Goal: Transaction & Acquisition: Book appointment/travel/reservation

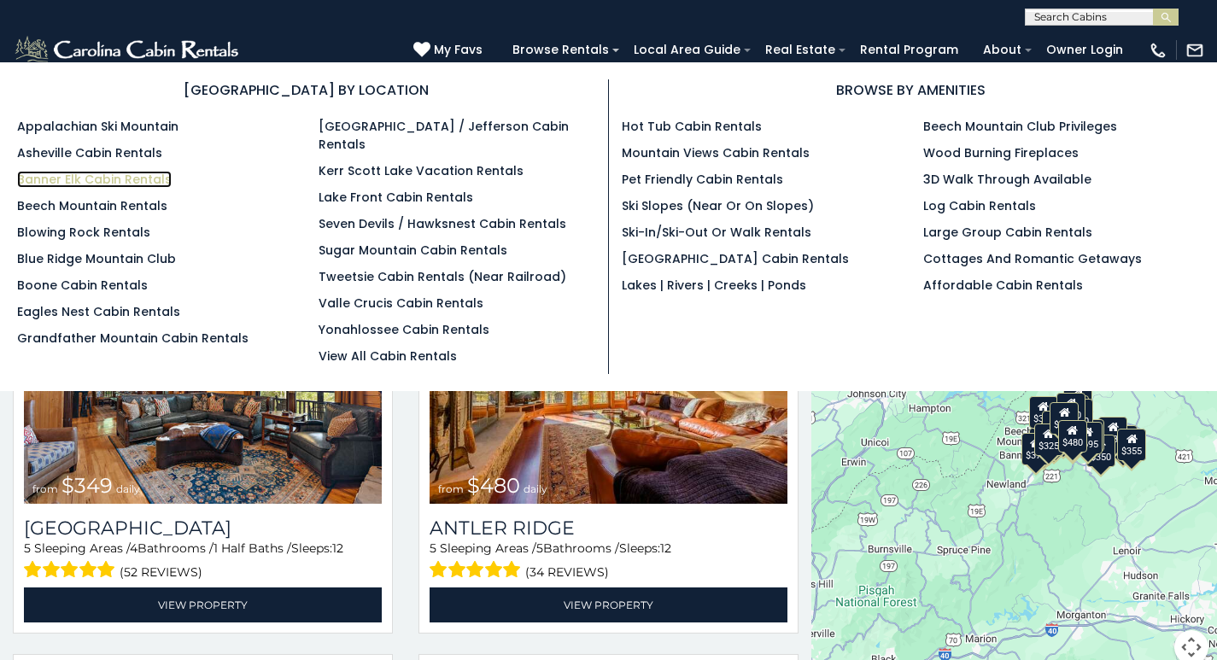
click at [70, 178] on link "Banner Elk Cabin Rentals" at bounding box center [94, 179] width 155 height 17
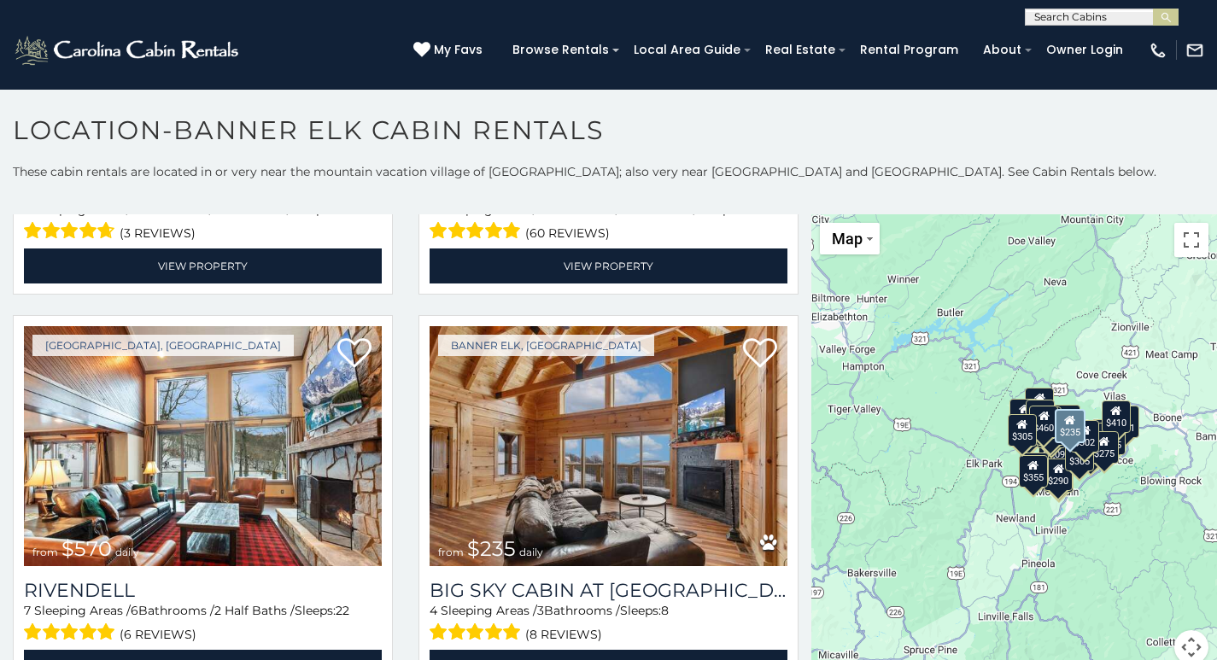
scroll to position [5124, 0]
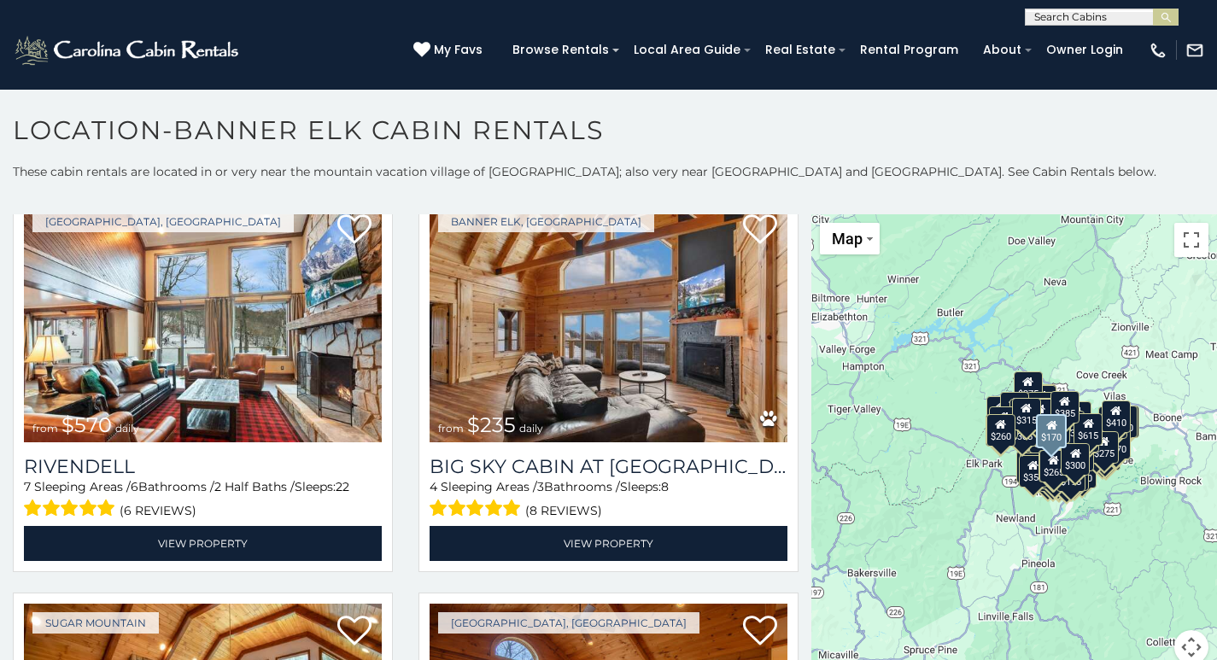
scroll to position [4887, 0]
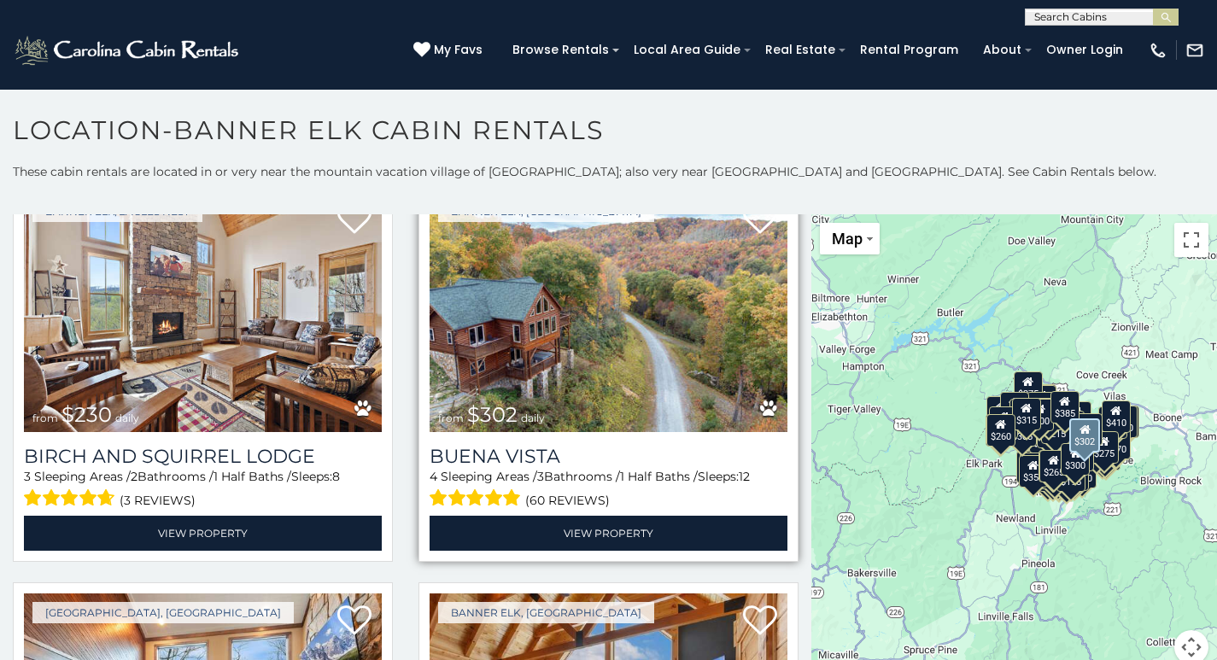
click at [504, 253] on img at bounding box center [609, 312] width 358 height 240
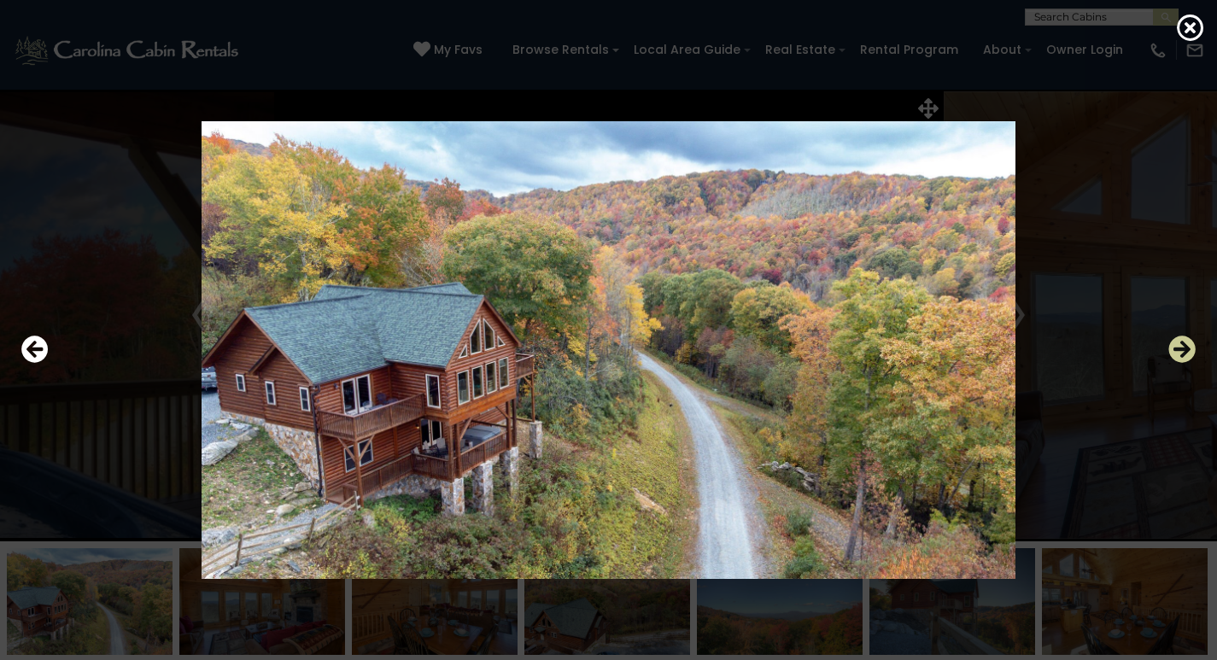
click at [1175, 350] on icon "Next" at bounding box center [1181, 349] width 27 height 27
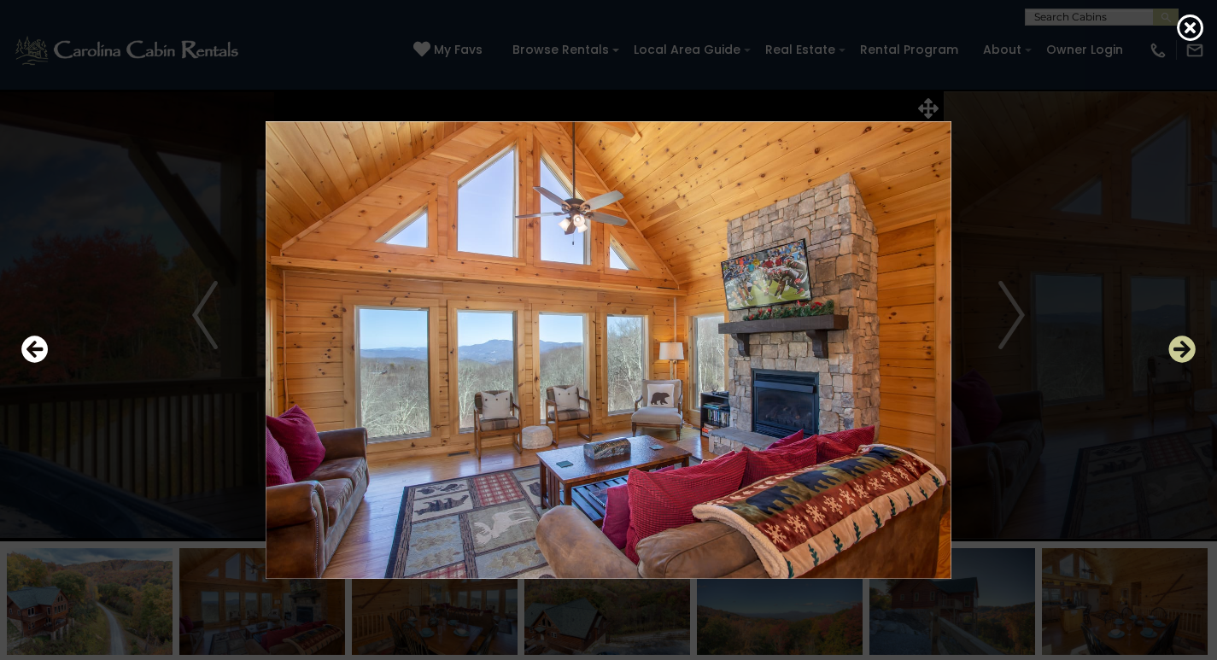
click at [1175, 350] on icon "Next" at bounding box center [1181, 349] width 27 height 27
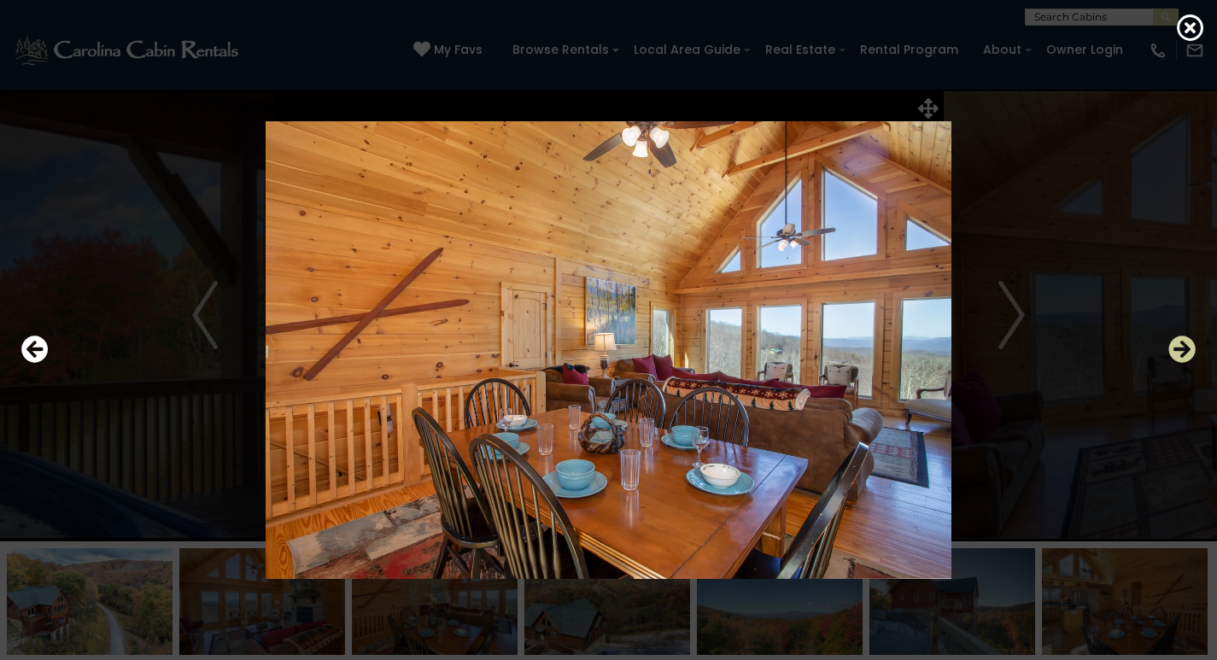
click at [1175, 350] on icon "Next" at bounding box center [1181, 349] width 27 height 27
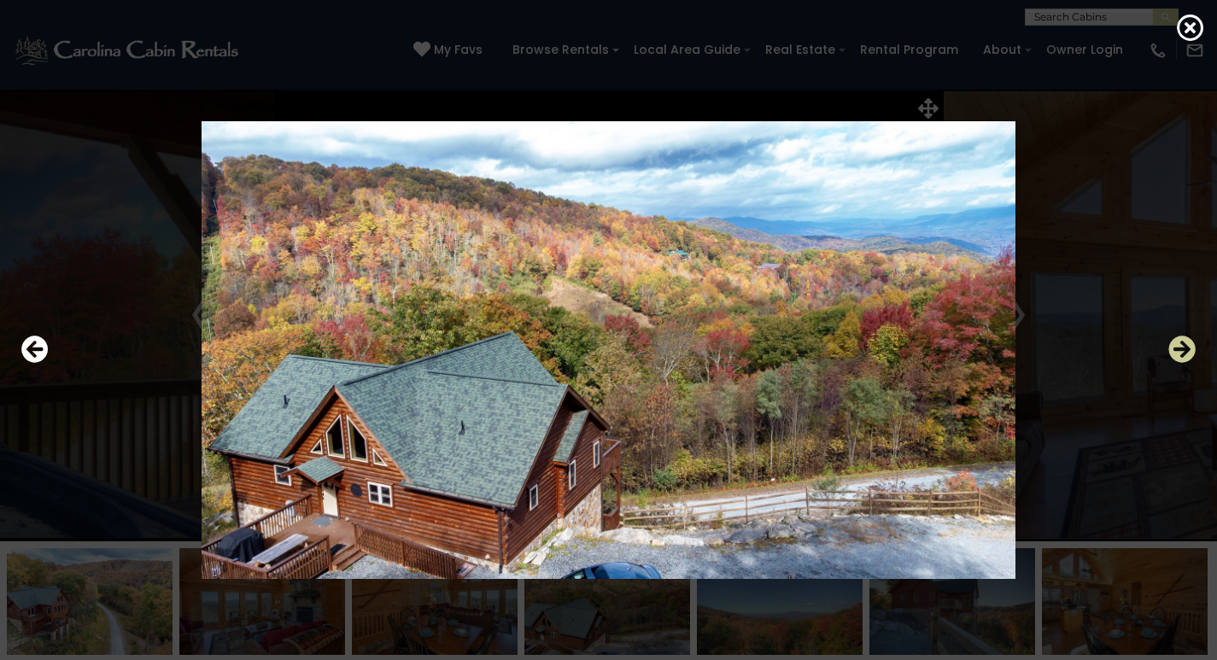
click at [1175, 350] on icon "Next" at bounding box center [1181, 349] width 27 height 27
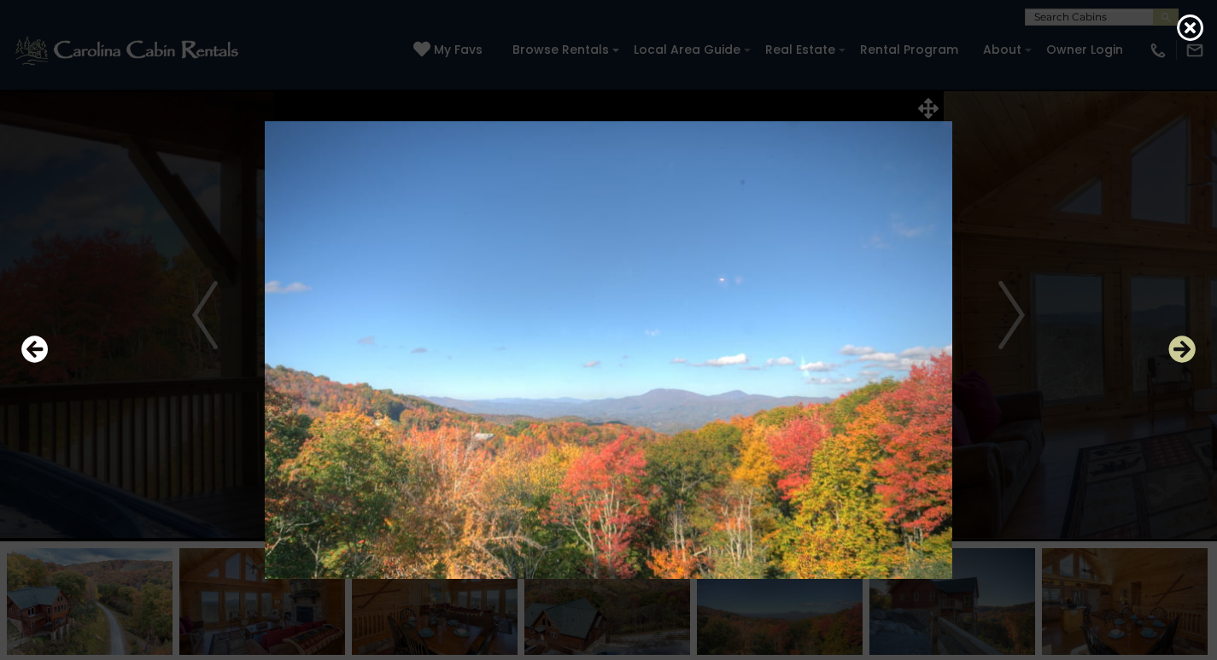
click at [1175, 350] on icon "Next" at bounding box center [1181, 349] width 27 height 27
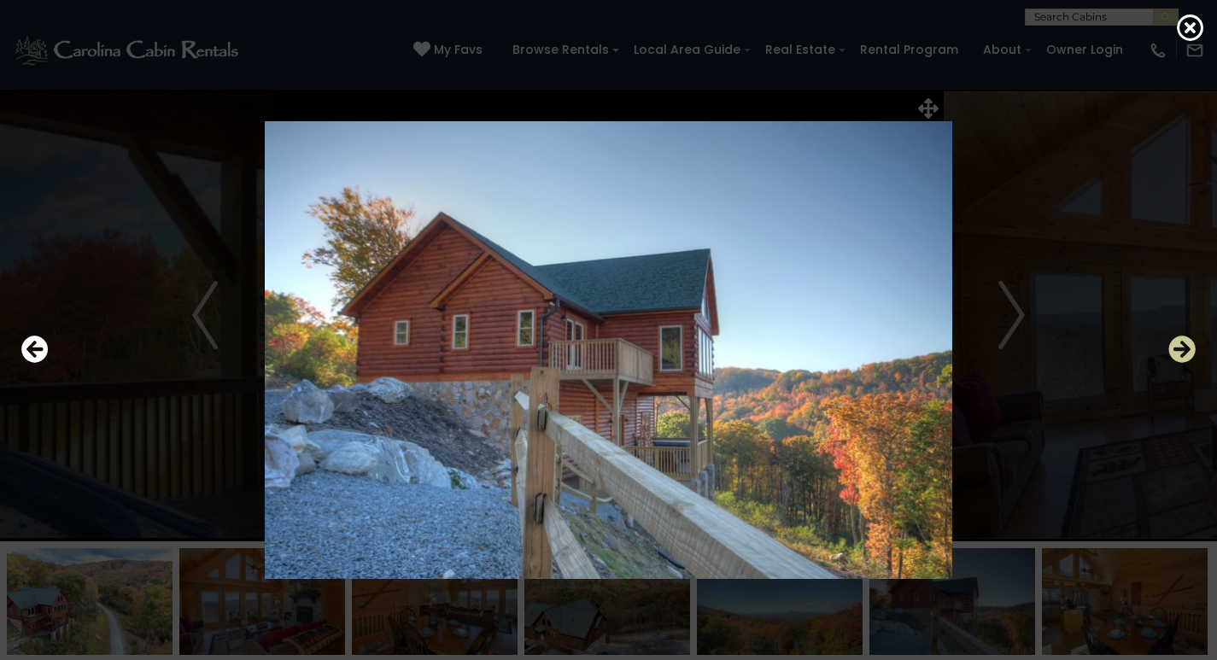
click at [1175, 350] on icon "Next" at bounding box center [1181, 349] width 27 height 27
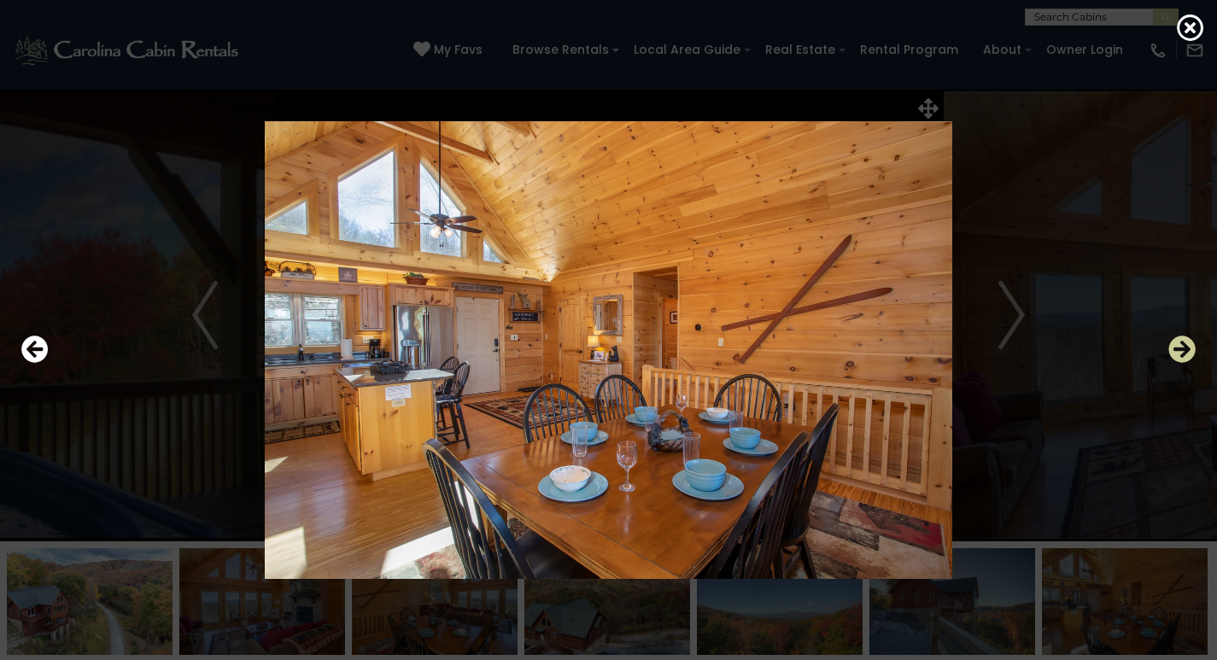
click at [1175, 350] on icon "Next" at bounding box center [1181, 349] width 27 height 27
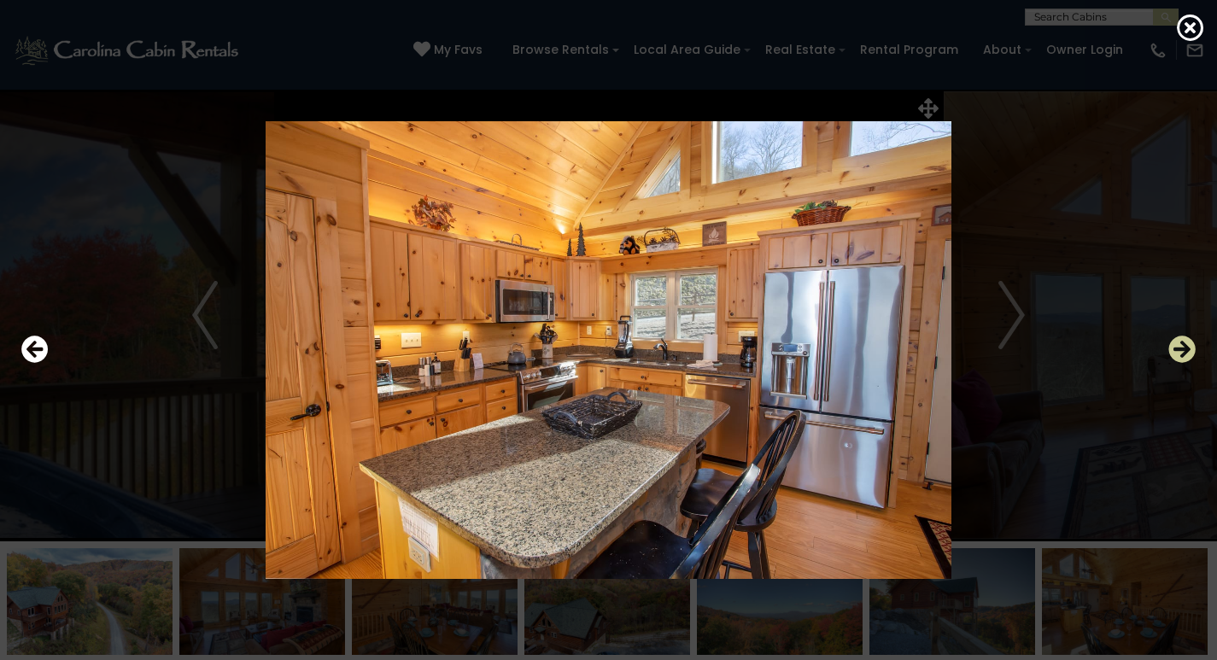
click at [1175, 350] on icon "Next" at bounding box center [1181, 349] width 27 height 27
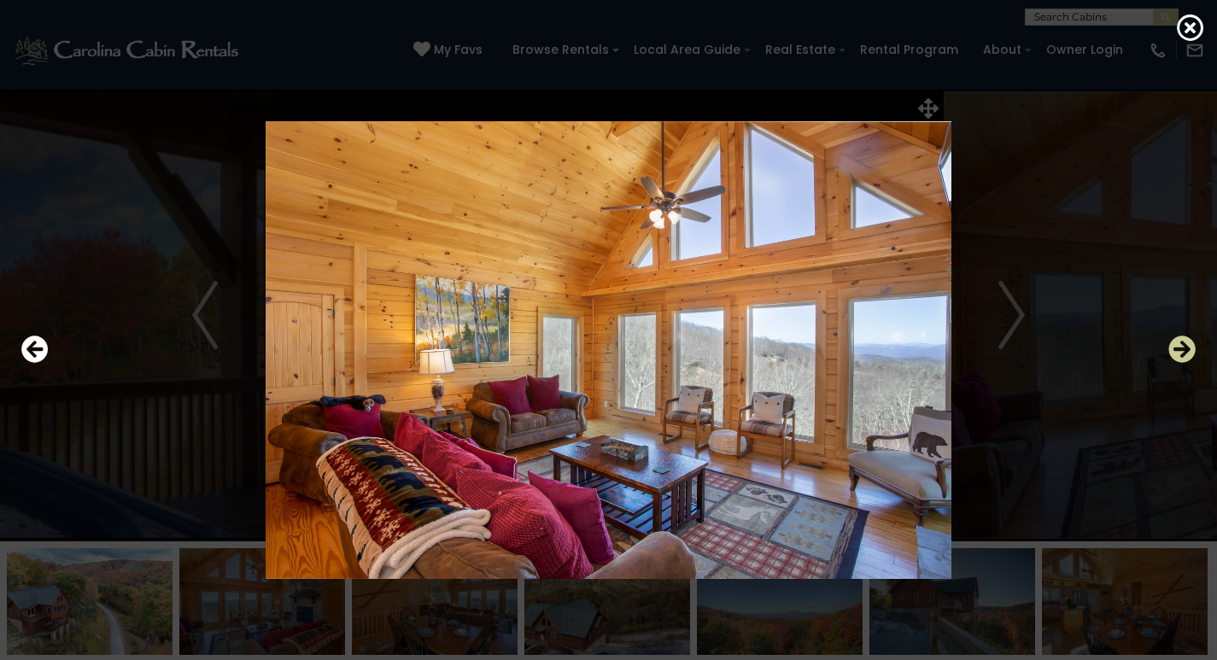
click at [1175, 350] on icon "Next" at bounding box center [1181, 349] width 27 height 27
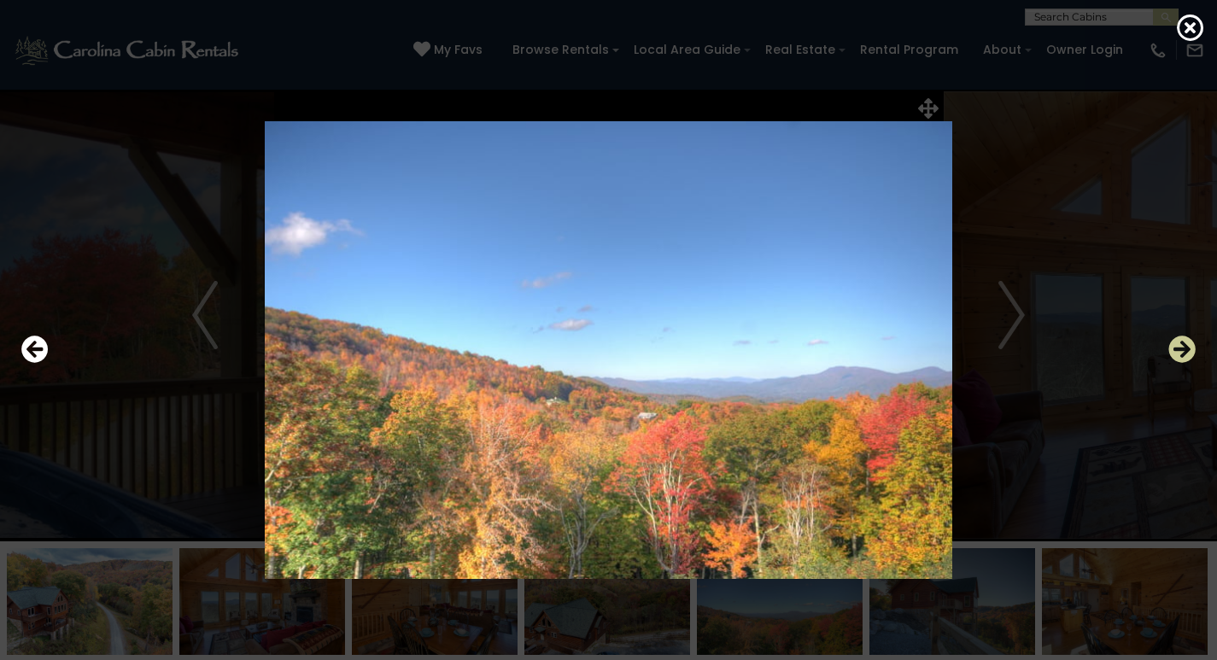
click at [1175, 350] on icon "Next" at bounding box center [1181, 349] width 27 height 27
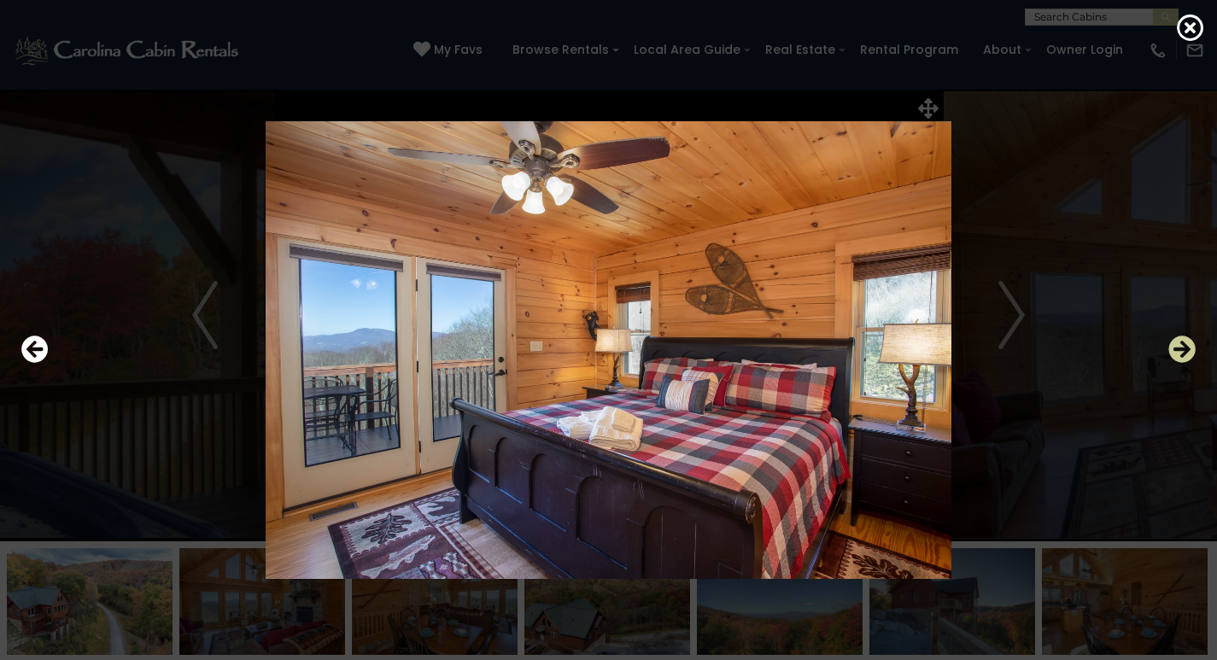
click at [1175, 350] on icon "Next" at bounding box center [1181, 349] width 27 height 27
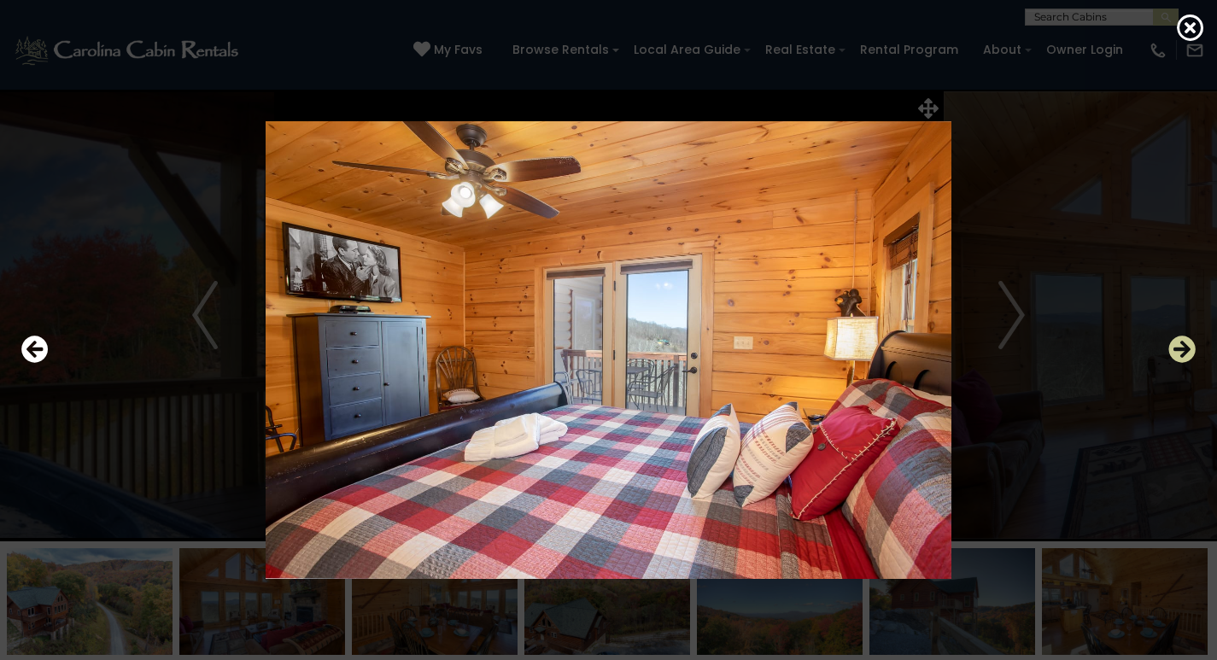
click at [1175, 350] on icon "Next" at bounding box center [1181, 349] width 27 height 27
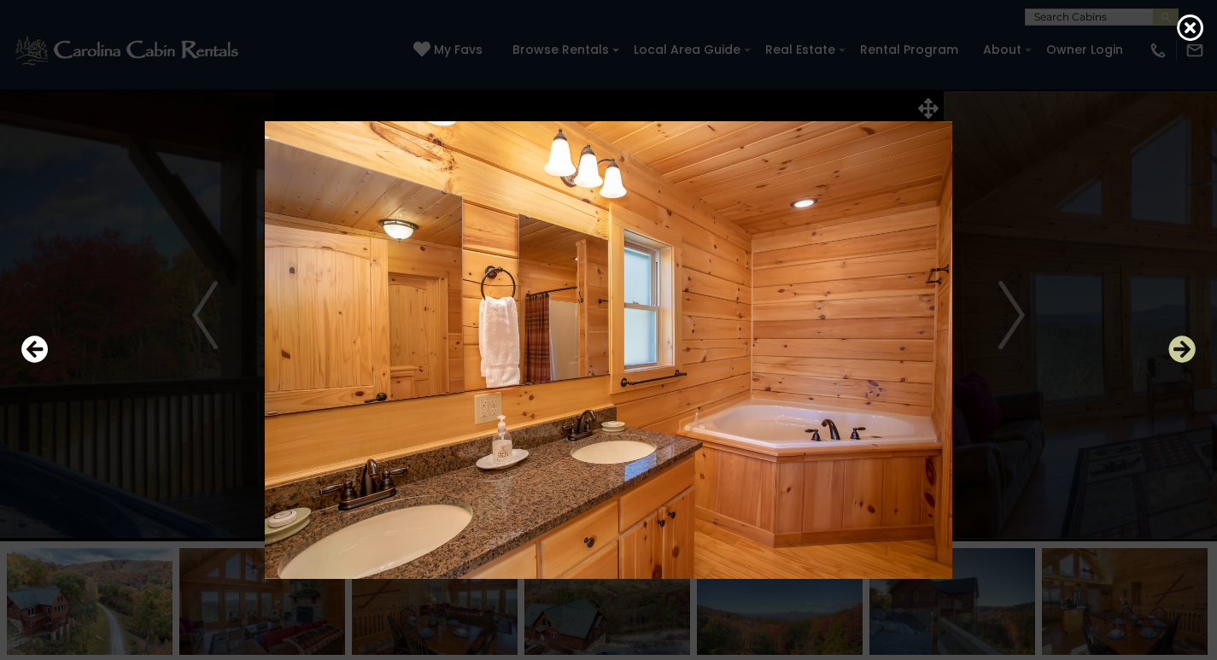
click at [1175, 350] on icon "Next" at bounding box center [1181, 349] width 27 height 27
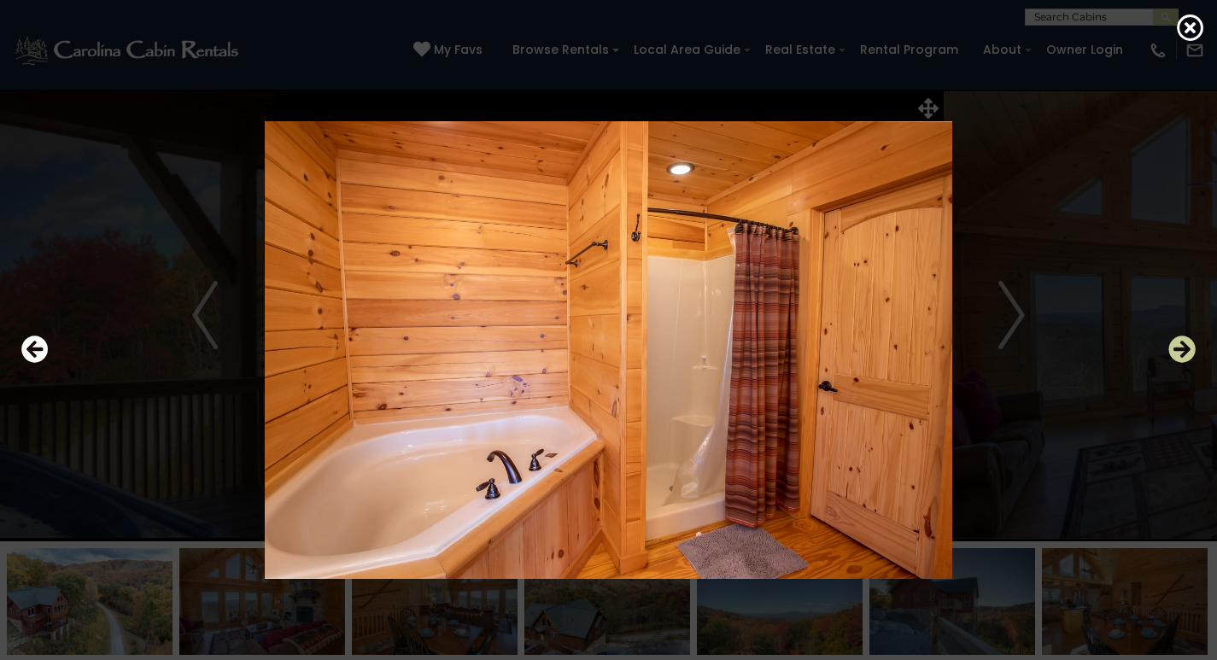
click at [1175, 350] on icon "Next" at bounding box center [1181, 349] width 27 height 27
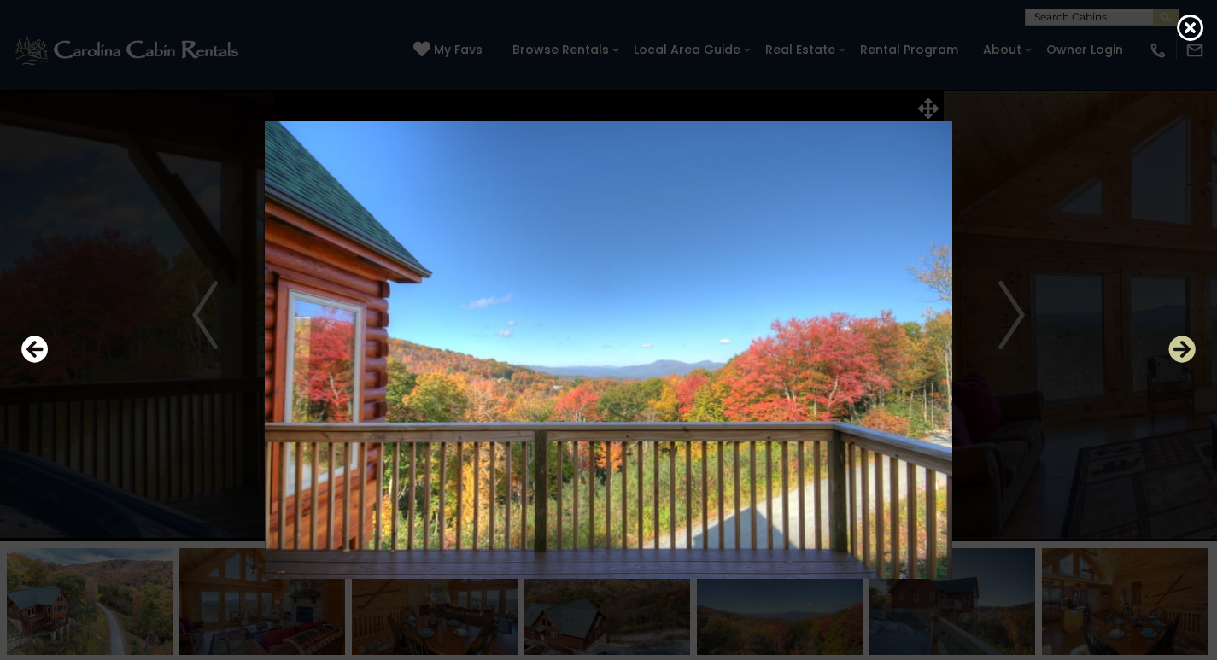
click at [1175, 350] on icon "Next" at bounding box center [1181, 349] width 27 height 27
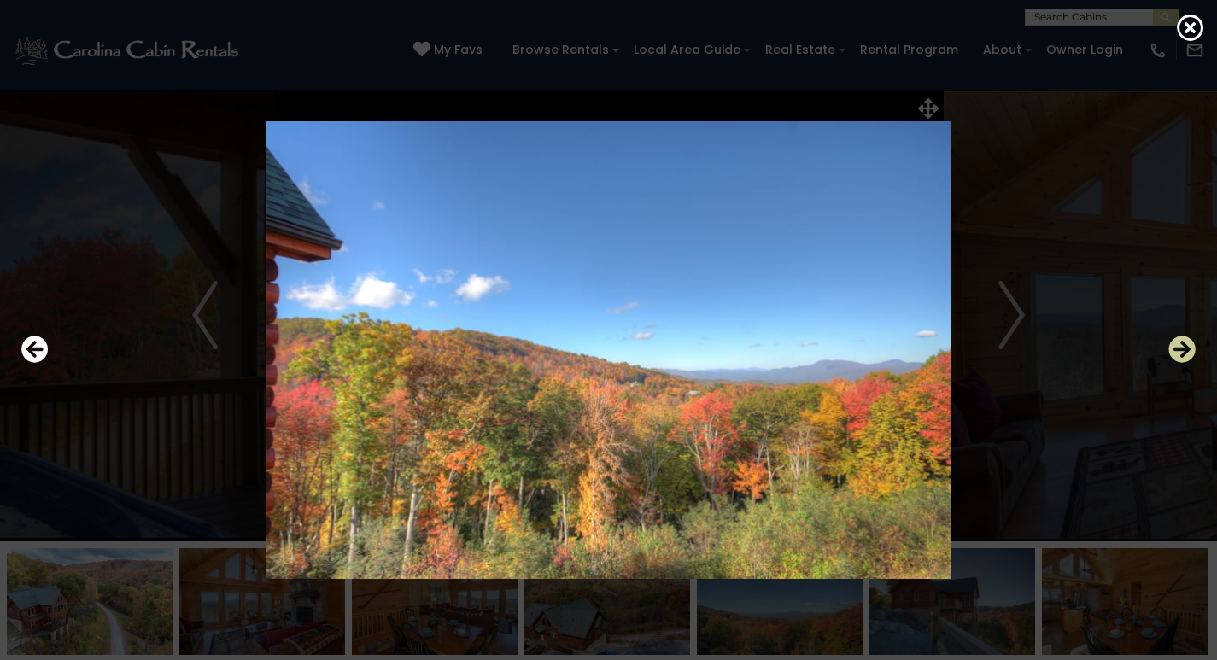
click at [1175, 350] on icon "Next" at bounding box center [1181, 349] width 27 height 27
